Goal: Information Seeking & Learning: Learn about a topic

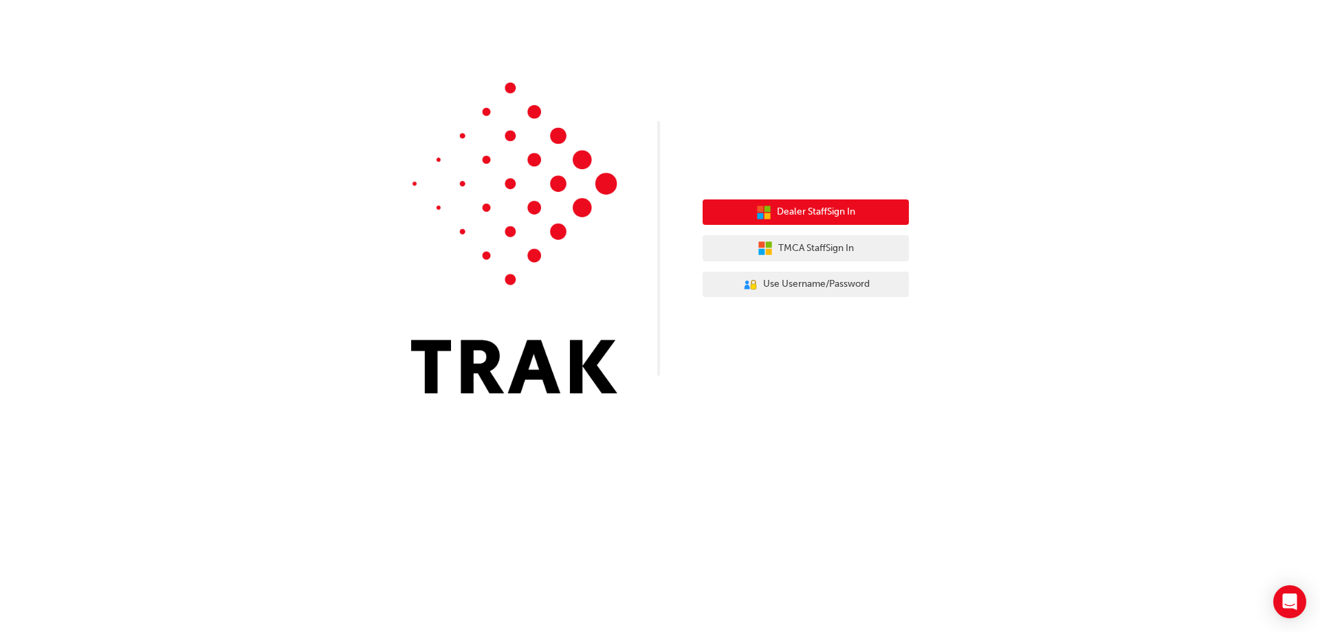
click at [793, 205] on span "Dealer Staff Sign In" at bounding box center [816, 212] width 78 height 16
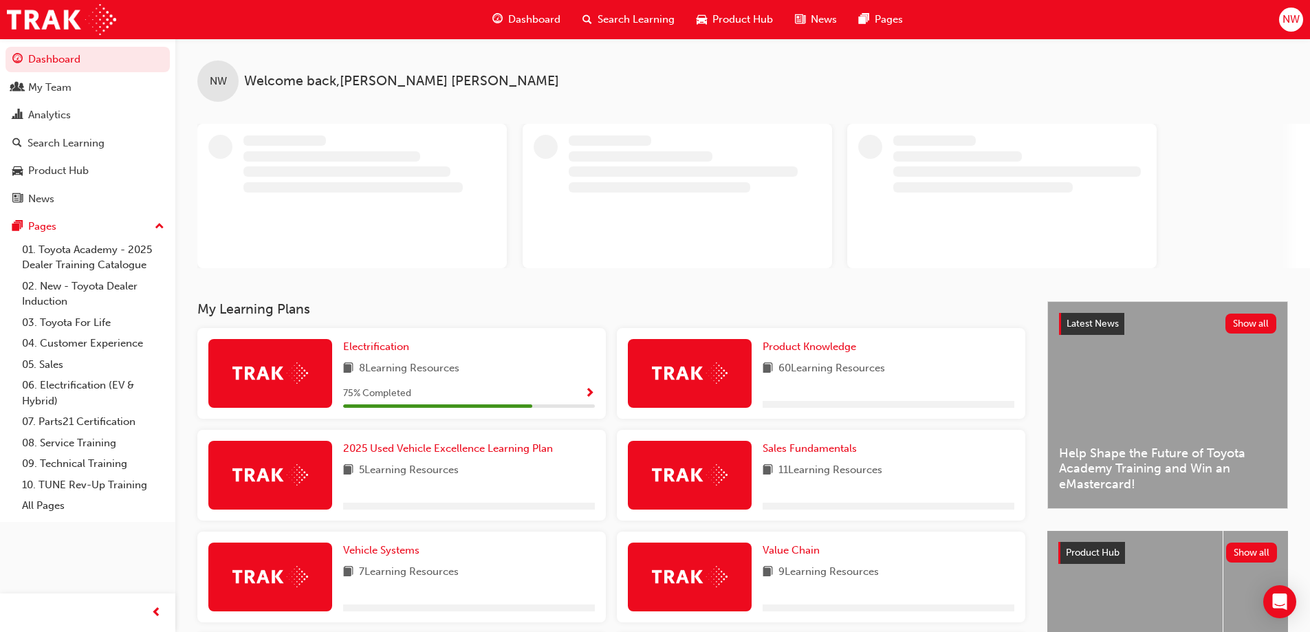
click at [622, 25] on span "Search Learning" at bounding box center [636, 20] width 77 height 16
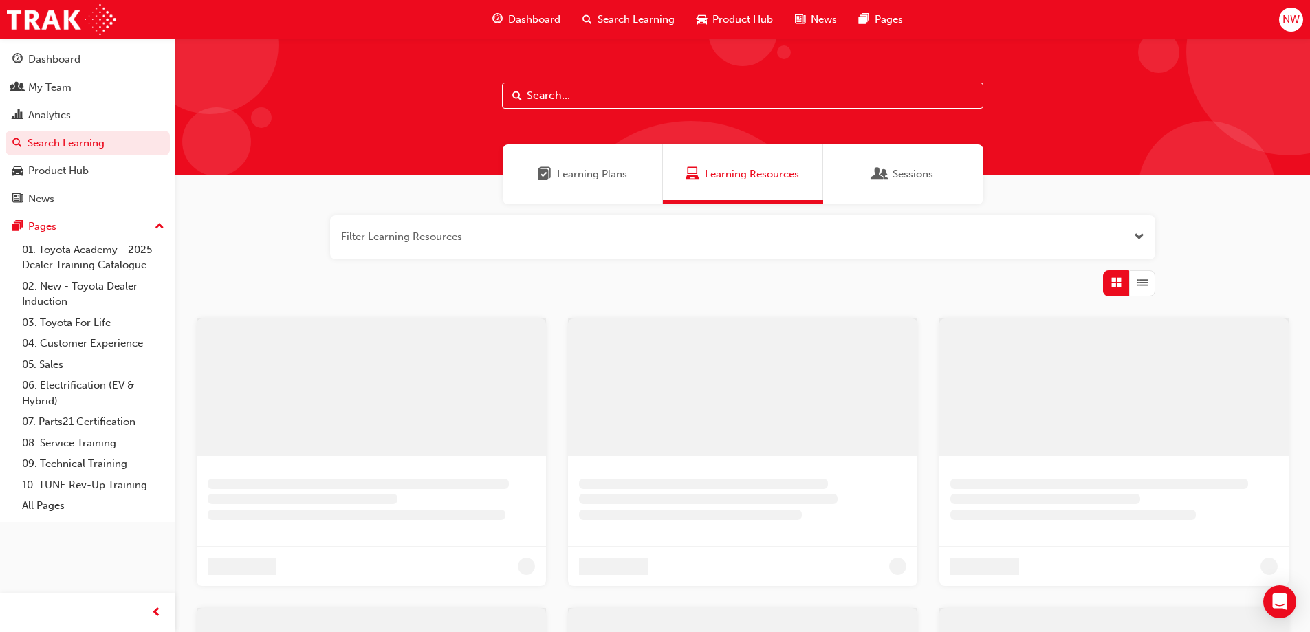
click at [621, 99] on input "text" at bounding box center [742, 96] width 481 height 26
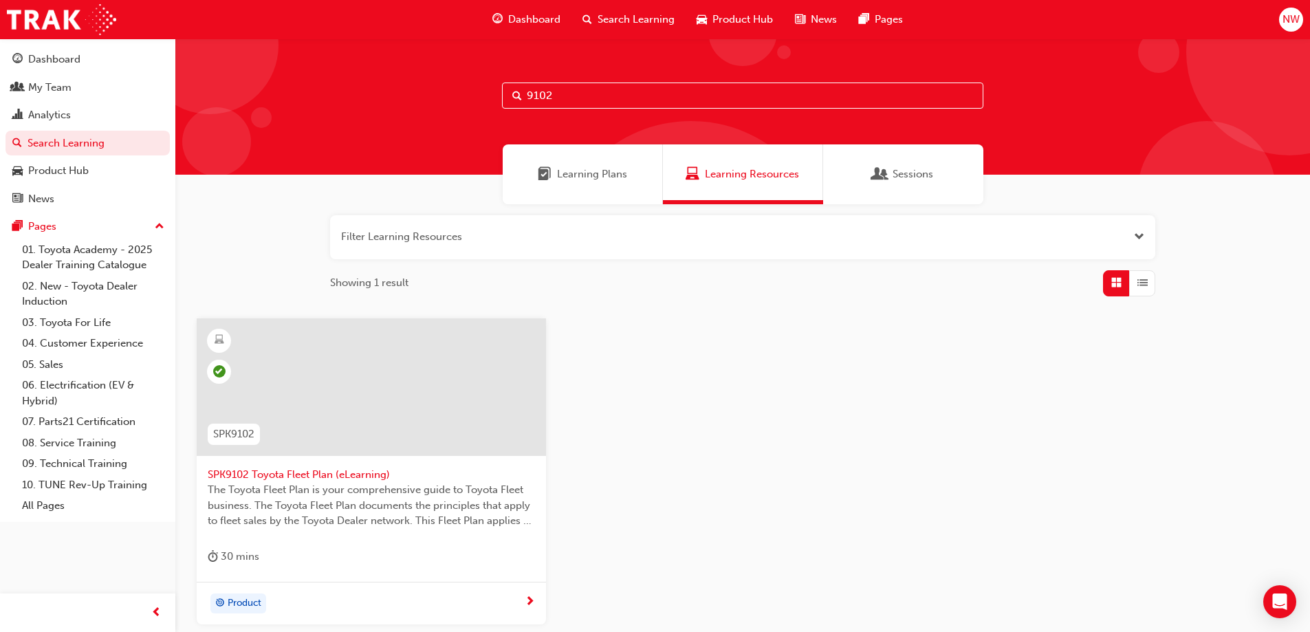
type input "9102"
click at [266, 476] on span "SPK9102 Toyota Fleet Plan (eLearning)" at bounding box center [371, 475] width 327 height 16
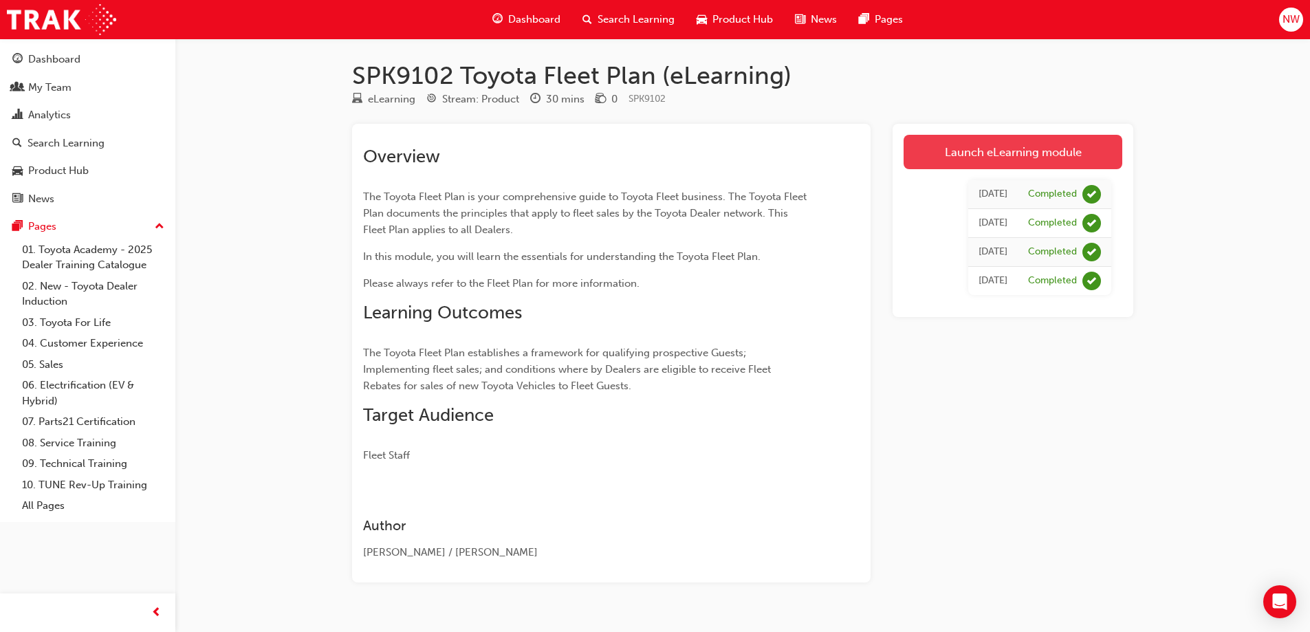
click at [996, 157] on link "Launch eLearning module" at bounding box center [1012, 152] width 219 height 34
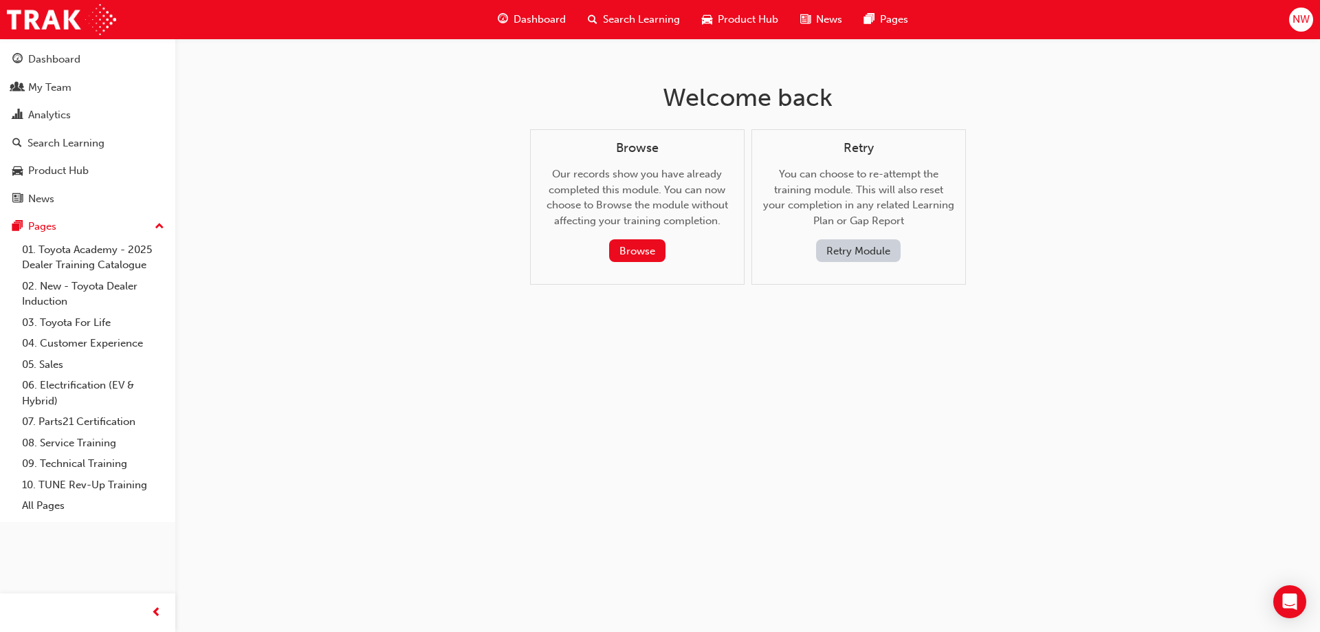
click at [862, 250] on button "Retry Module" at bounding box center [858, 250] width 85 height 23
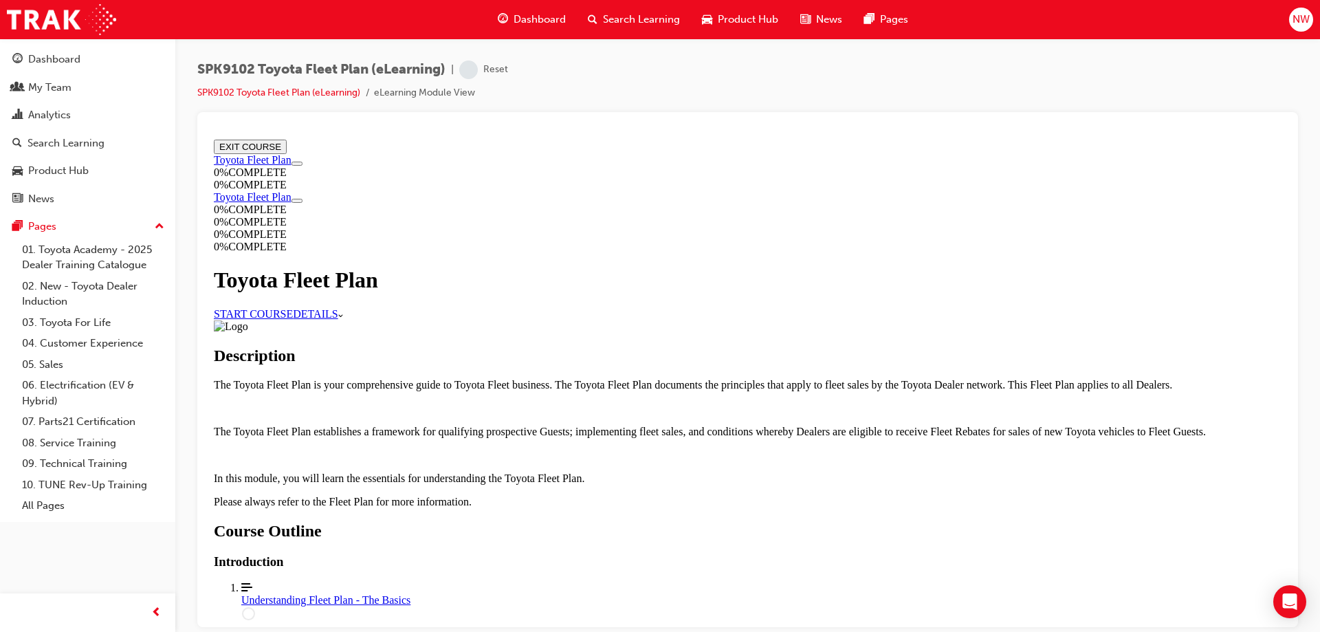
click at [293, 307] on link "START COURSE" at bounding box center [253, 313] width 79 height 12
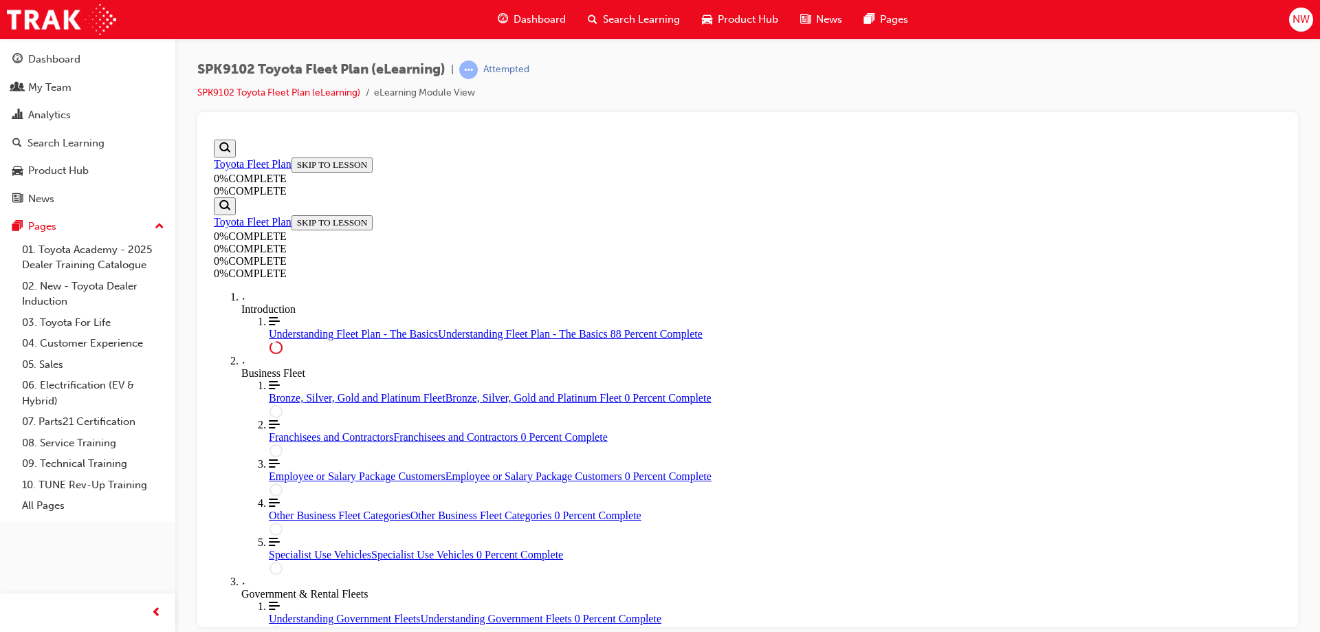
scroll to position [3126, 0]
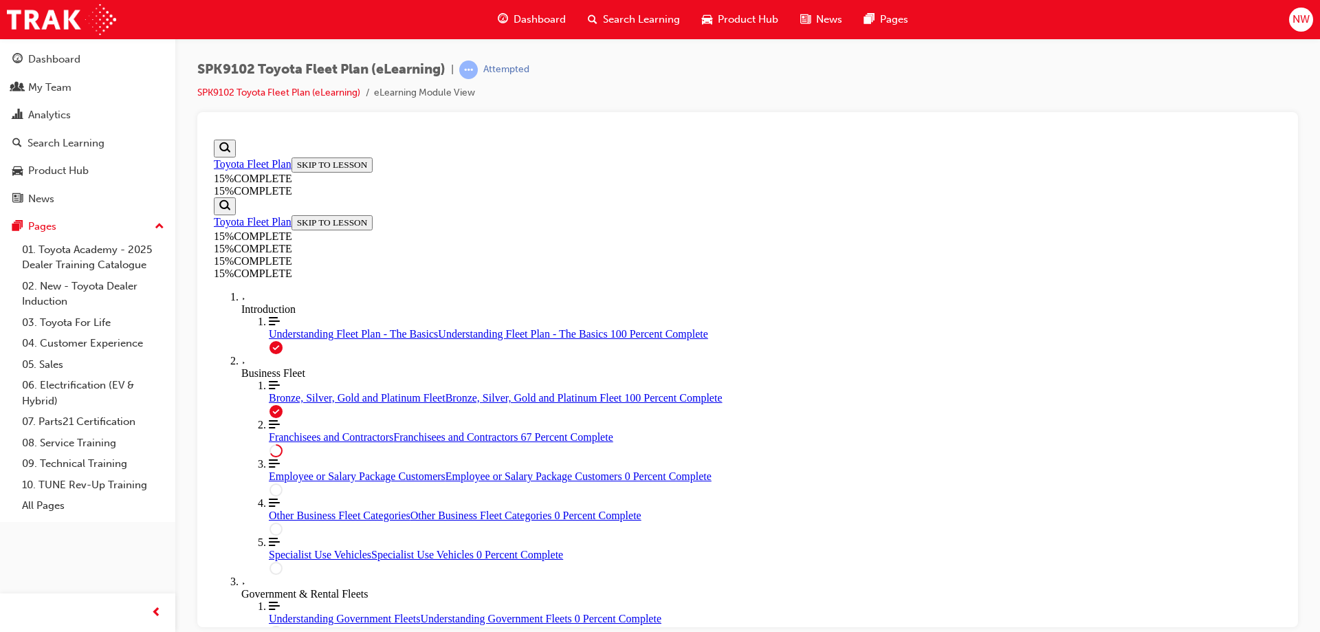
scroll to position [514, 0]
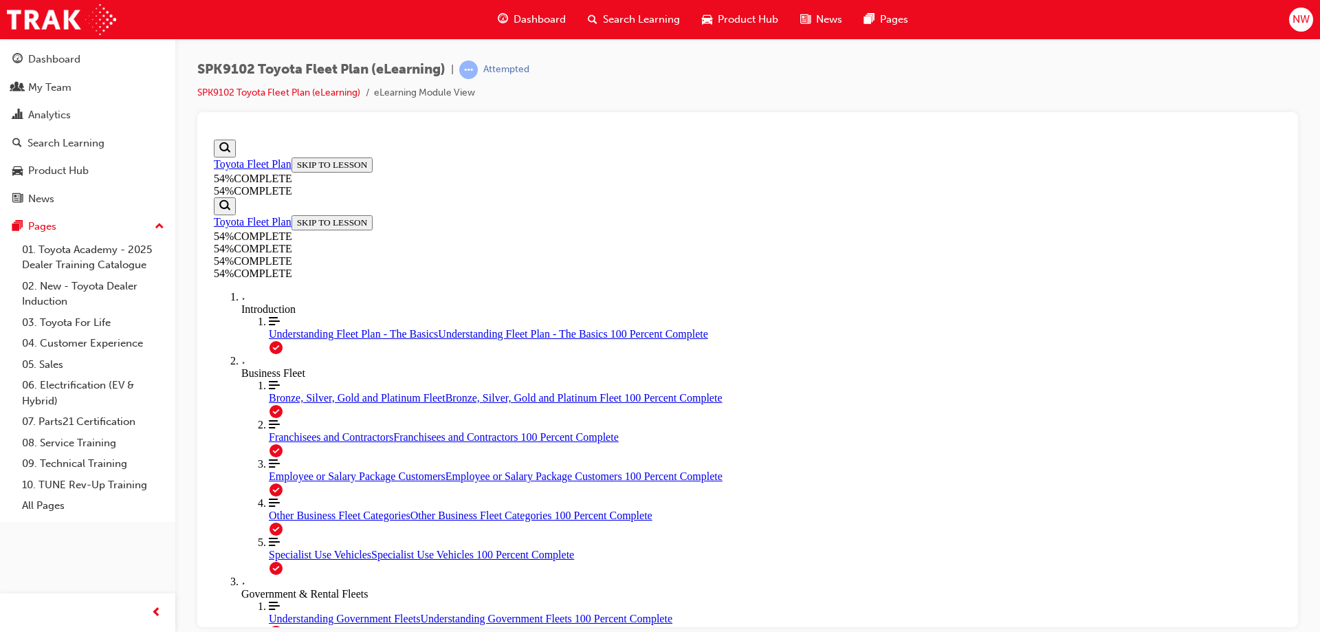
scroll to position [612, 0]
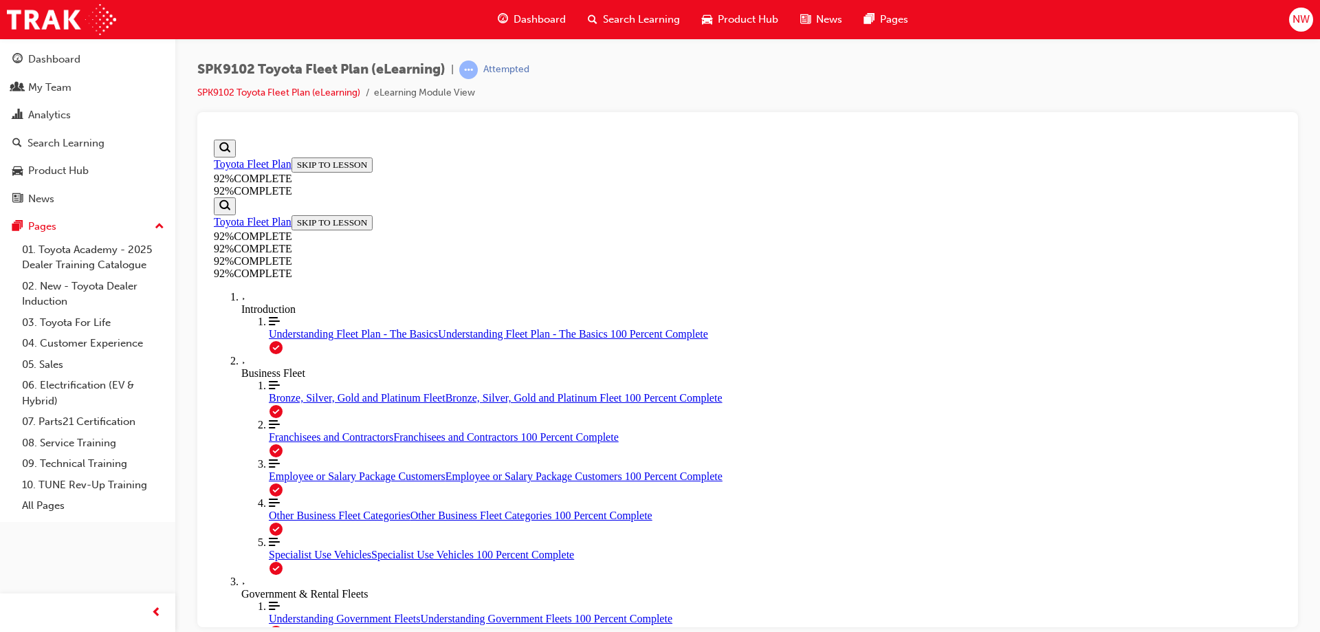
drag, startPoint x: 705, startPoint y: 507, endPoint x: 860, endPoint y: 511, distance: 155.4
drag, startPoint x: 716, startPoint y: 428, endPoint x: 925, endPoint y: 558, distance: 246.7
drag, startPoint x: 714, startPoint y: 436, endPoint x: 842, endPoint y: 450, distance: 127.9
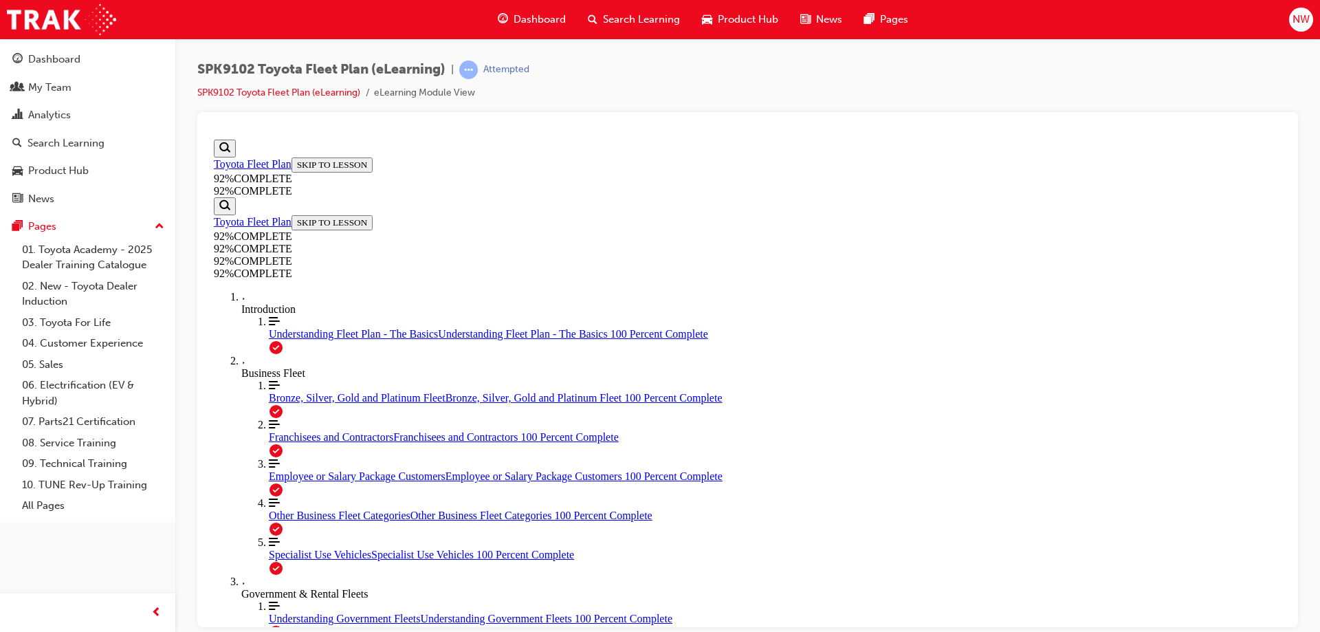
scroll to position [146, 0]
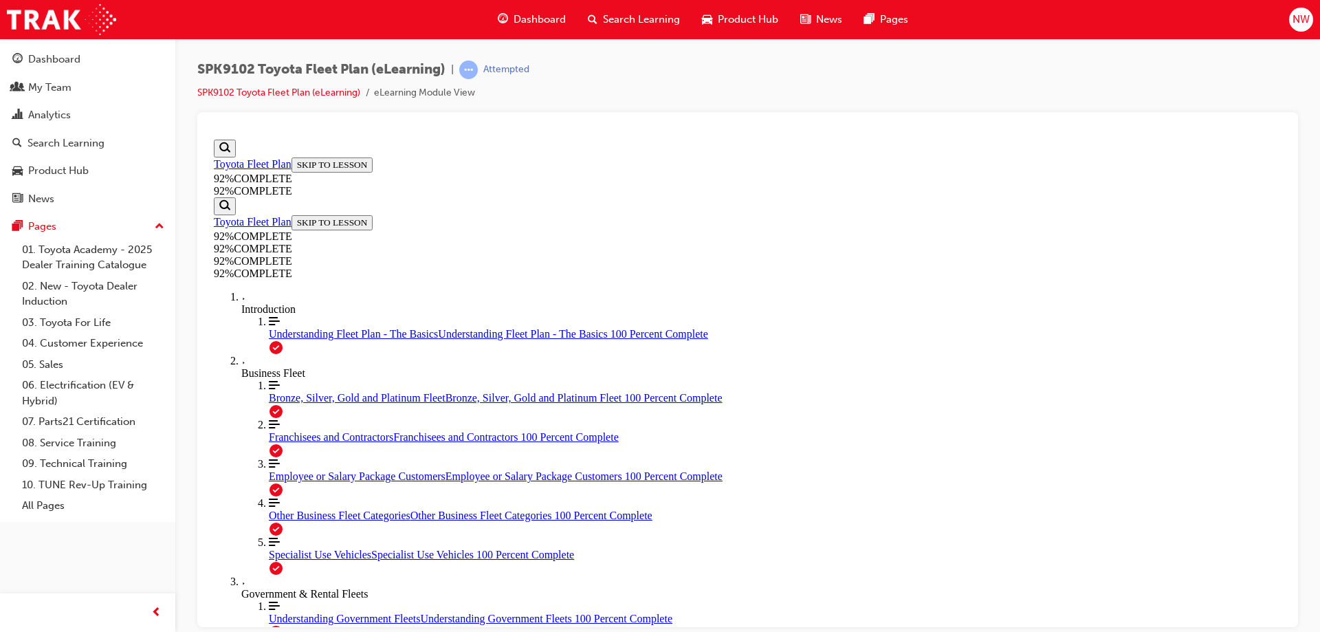
scroll to position [174, 0]
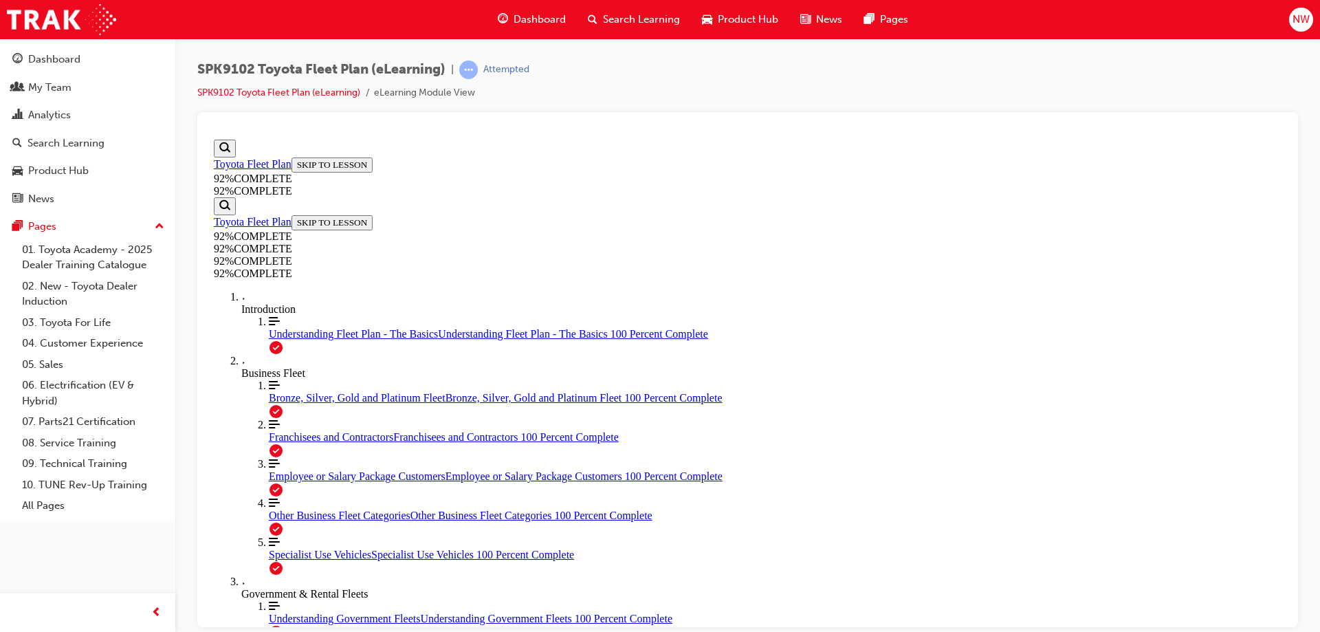
scroll to position [289, 0]
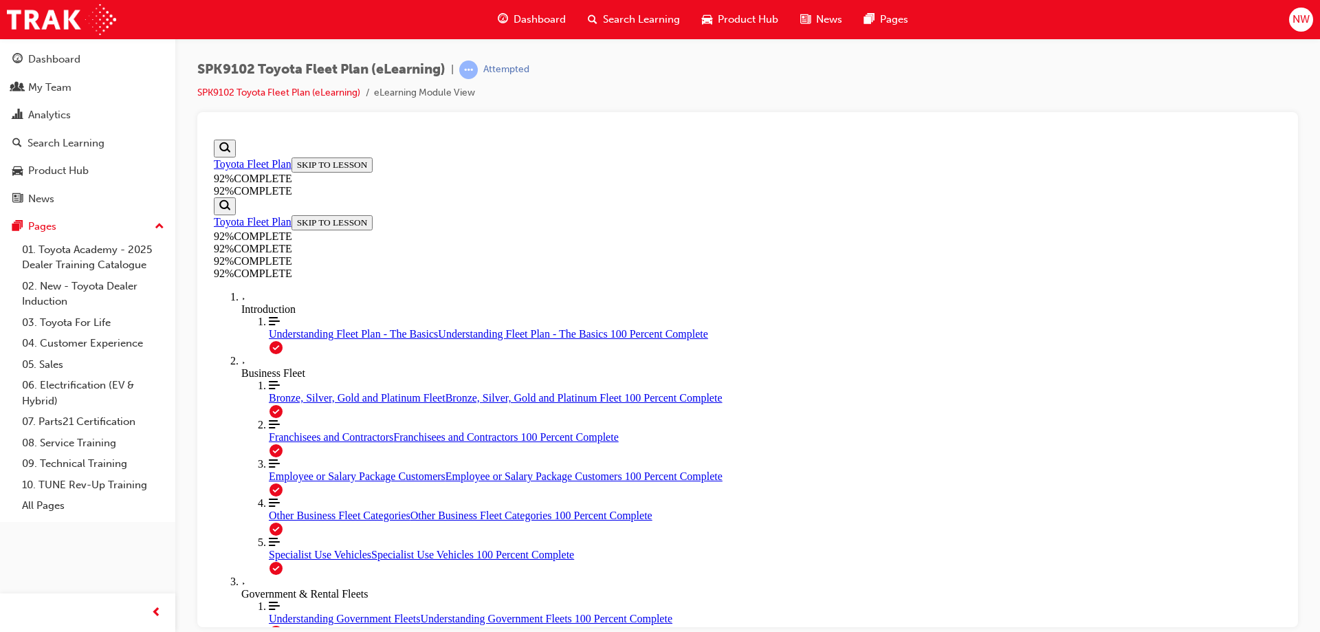
scroll to position [313, 0]
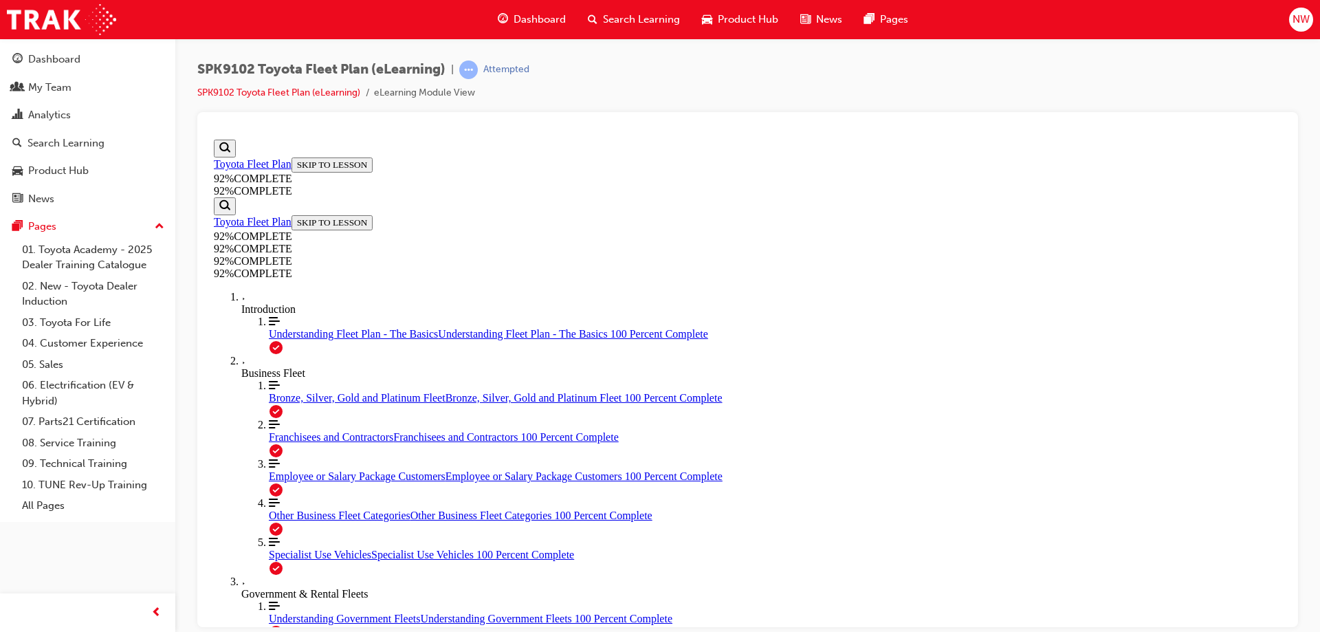
scroll to position [142, 0]
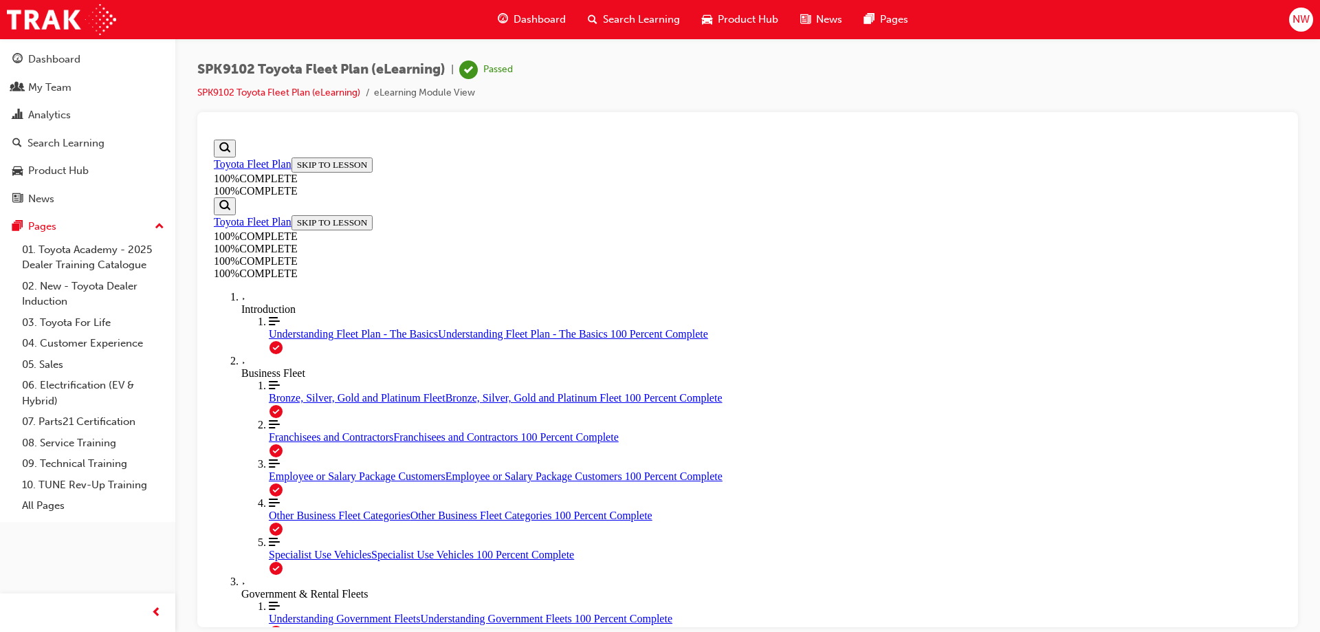
scroll to position [50, 0]
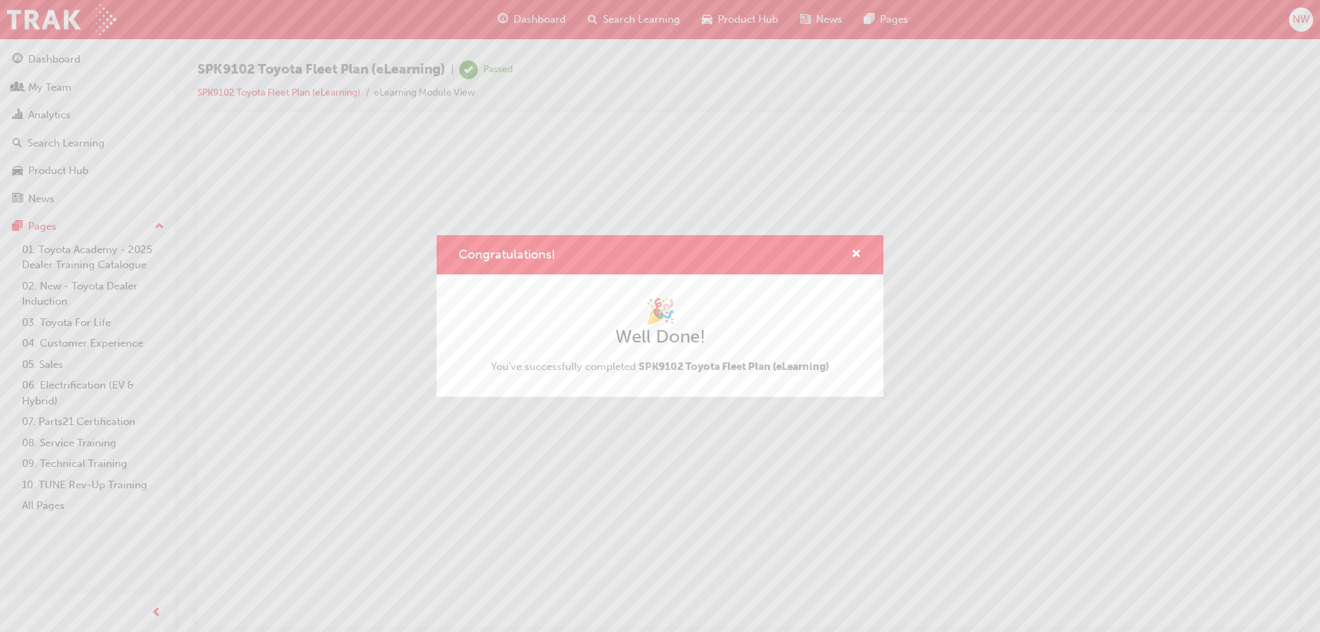
scroll to position [0, 0]
click at [864, 261] on div "Congratulations!" at bounding box center [660, 254] width 447 height 39
click at [861, 254] on span "cross-icon" at bounding box center [856, 255] width 10 height 12
